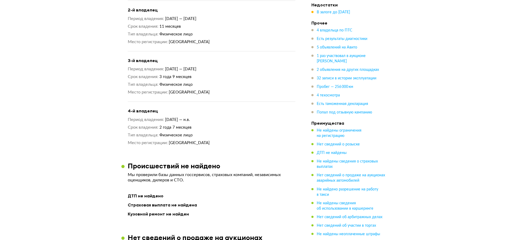
scroll to position [559, 0]
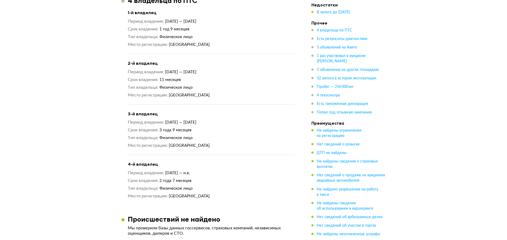
drag, startPoint x: 169, startPoint y: 41, endPoint x: 210, endPoint y: 45, distance: 41.1
click at [210, 45] on div "1-й владелец Период владения 10 октября 2016 — 16 июня 2018 Срок владения 1 год…" at bounding box center [212, 32] width 168 height 44
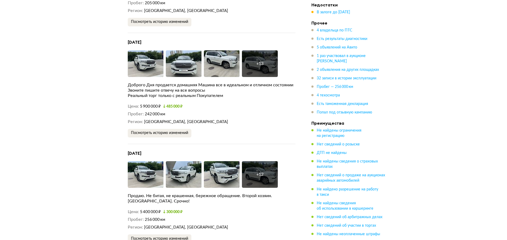
scroll to position [1516, 0]
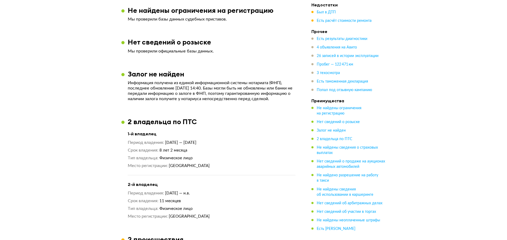
scroll to position [426, 0]
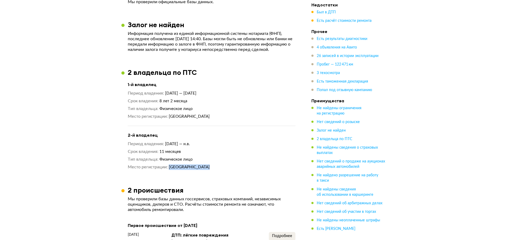
drag, startPoint x: 170, startPoint y: 167, endPoint x: 204, endPoint y: 169, distance: 34.7
click at [204, 169] on span "[GEOGRAPHIC_DATA]" at bounding box center [189, 167] width 41 height 4
click at [327, 12] on span "Был в ДТП" at bounding box center [326, 12] width 19 height 4
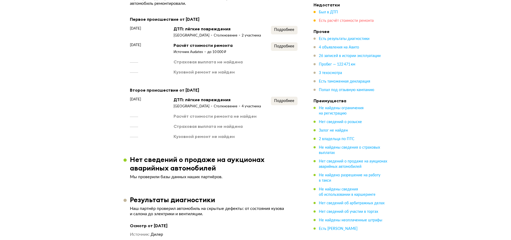
scroll to position [632, 0]
click at [281, 27] on button "Подробнее" at bounding box center [282, 30] width 27 height 9
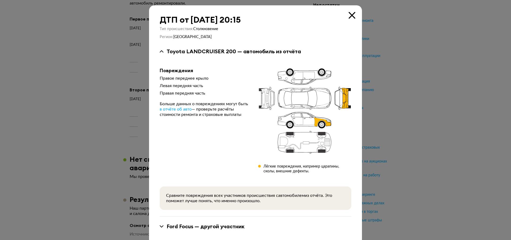
click at [351, 15] on icon at bounding box center [351, 15] width 7 height 7
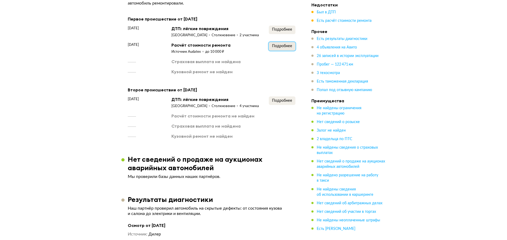
click at [274, 47] on span "Подробнее" at bounding box center [282, 46] width 20 height 4
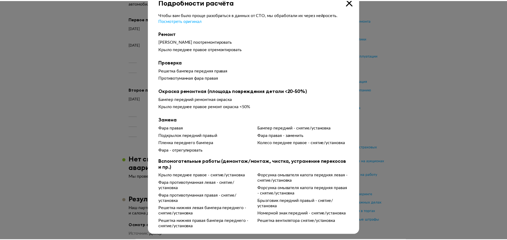
scroll to position [0, 0]
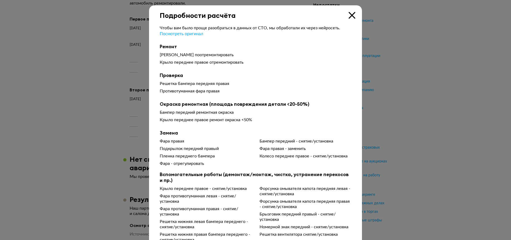
click at [350, 14] on icon at bounding box center [351, 15] width 7 height 7
